Goal: Information Seeking & Learning: Learn about a topic

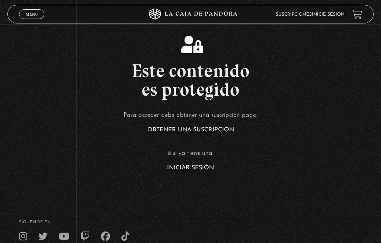
click at [32, 7] on div "Menu Cerrar" at bounding box center [76, 14] width 114 height 18
click at [36, 15] on span "Menu" at bounding box center [32, 14] width 12 height 4
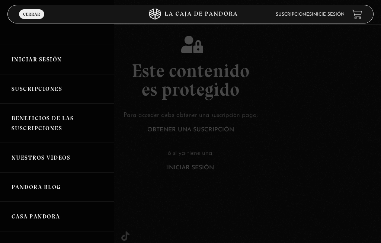
click at [43, 56] on link "Iniciar Sesión" at bounding box center [57, 59] width 114 height 29
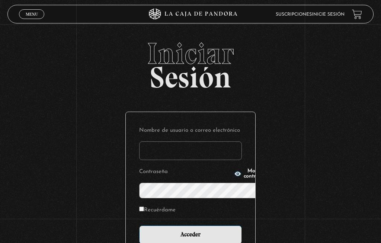
click at [147, 141] on input "Nombre de usuario o correo electrónico" at bounding box center [190, 150] width 103 height 19
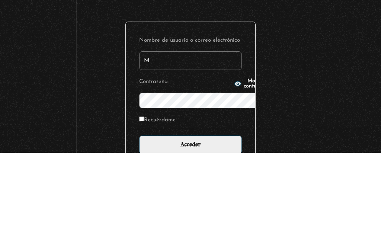
type input "Mariposa"
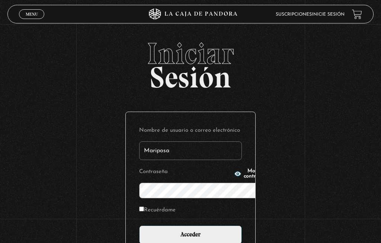
click at [244, 179] on span "Mostrar contraseña" at bounding box center [257, 174] width 26 height 10
click at [194, 226] on input "Acceder" at bounding box center [190, 235] width 103 height 19
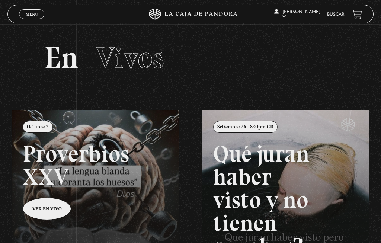
click at [34, 12] on link "Menu Cerrar" at bounding box center [31, 14] width 25 height 10
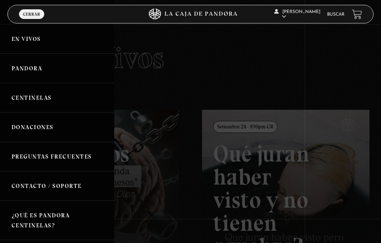
click at [47, 98] on link "Centinelas" at bounding box center [57, 97] width 114 height 29
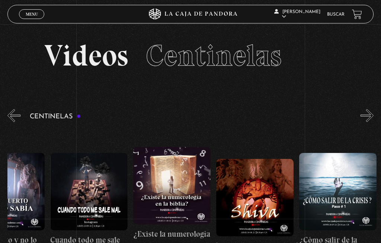
scroll to position [0, 4610]
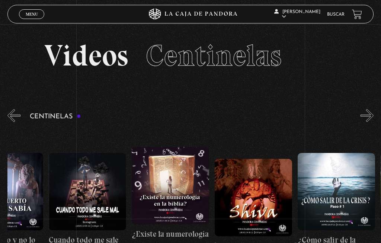
click at [176, 166] on figure at bounding box center [170, 185] width 77 height 77
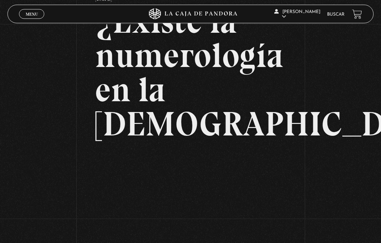
scroll to position [59, 0]
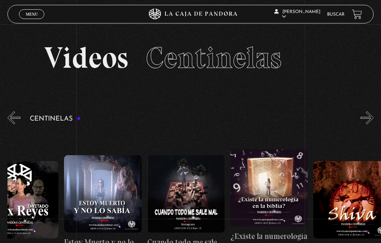
scroll to position [0, 4515]
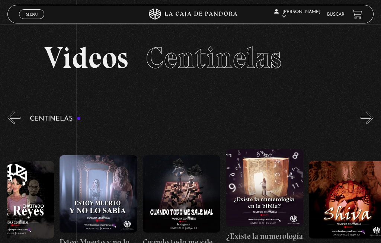
click at [279, 166] on figure at bounding box center [264, 187] width 77 height 77
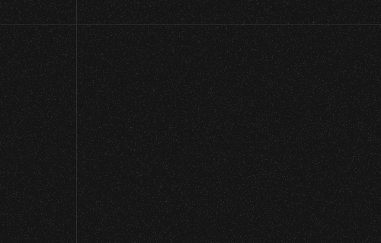
click at [248, 117] on h2 "¿Existe la numerología en la [DEMOGRAPHIC_DATA]?" at bounding box center [190, 131] width 190 height 137
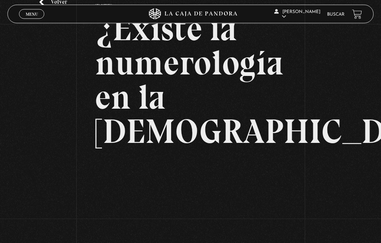
scroll to position [52, 0]
